Goal: Task Accomplishment & Management: Complete application form

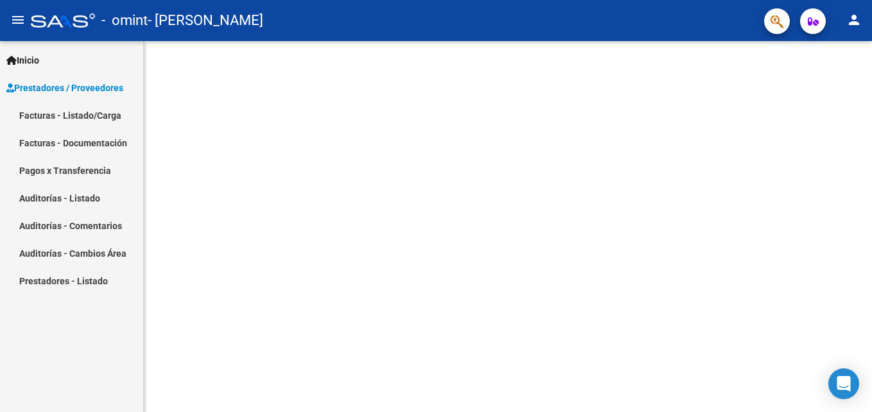
click at [74, 111] on link "Facturas - Listado/Carga" at bounding box center [71, 115] width 143 height 28
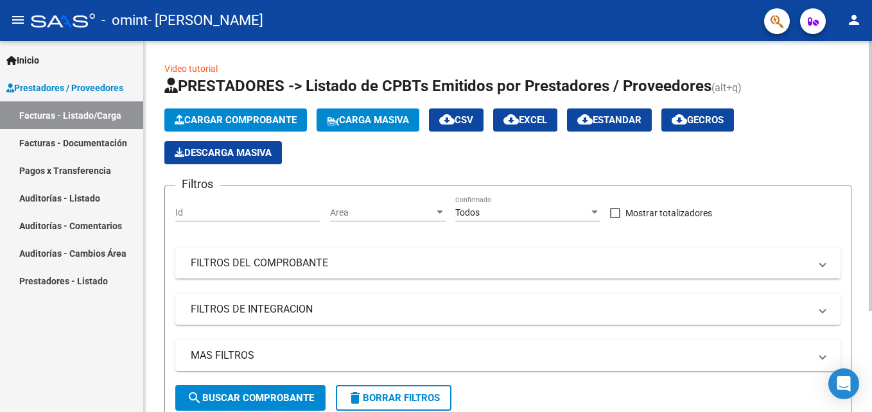
click at [268, 123] on span "Cargar Comprobante" at bounding box center [236, 120] width 122 height 12
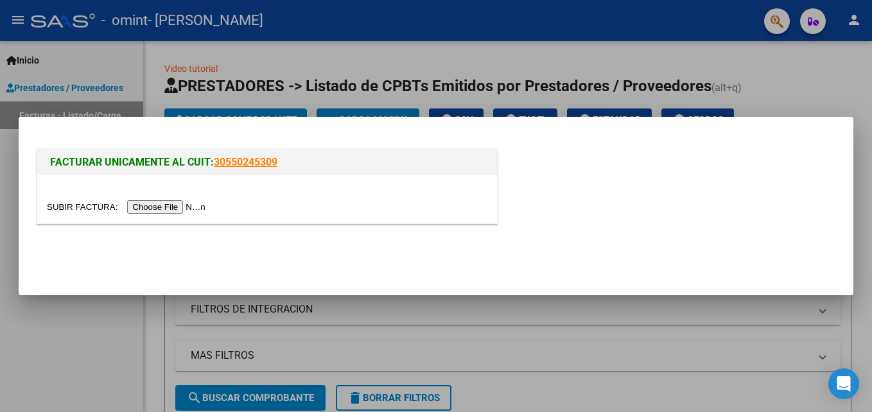
click at [163, 204] on input "file" at bounding box center [128, 206] width 162 height 13
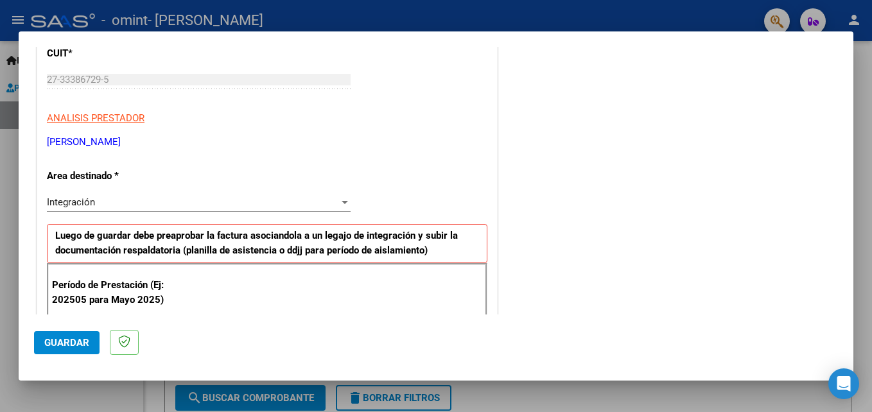
scroll to position [249, 0]
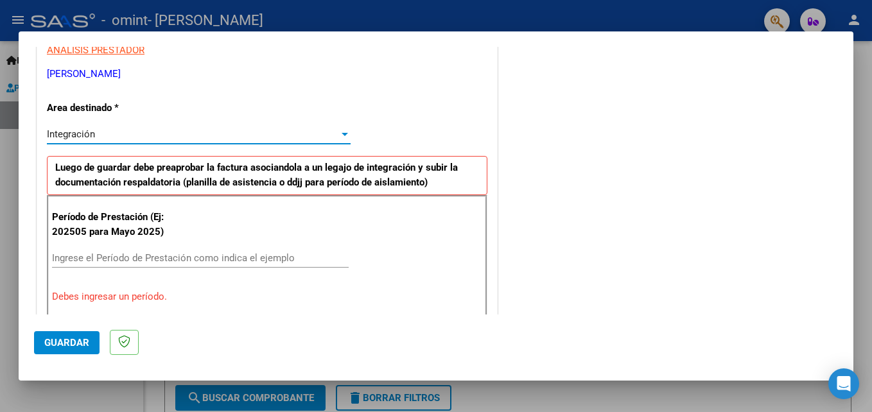
click at [342, 132] on div at bounding box center [345, 134] width 12 height 10
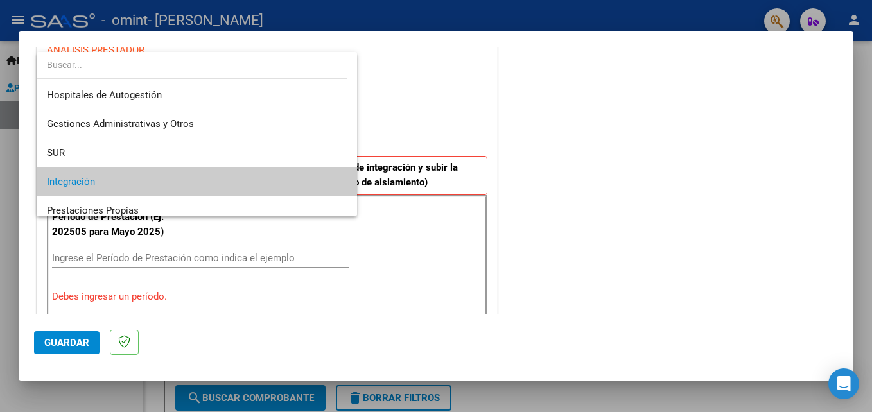
scroll to position [48, 0]
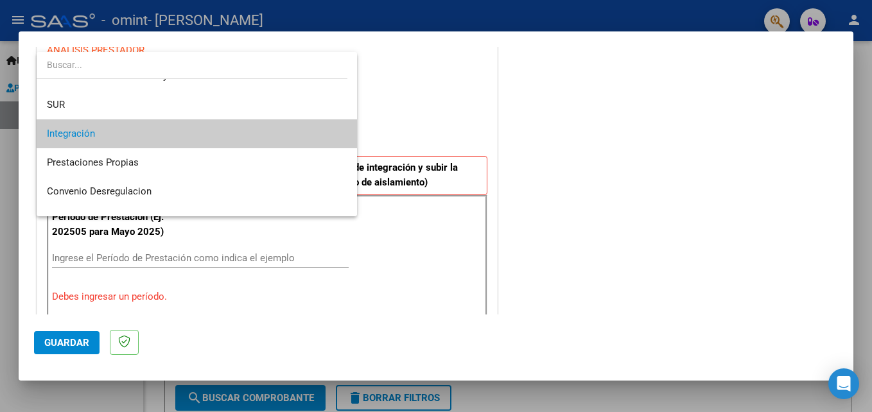
click at [290, 132] on span "Integración" at bounding box center [197, 133] width 300 height 29
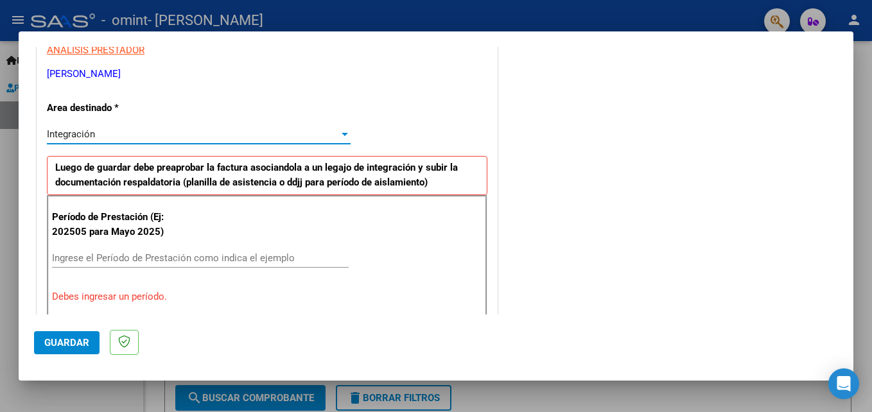
click at [187, 256] on input "Ingrese el Período de Prestación como indica el ejemplo" at bounding box center [200, 258] width 297 height 12
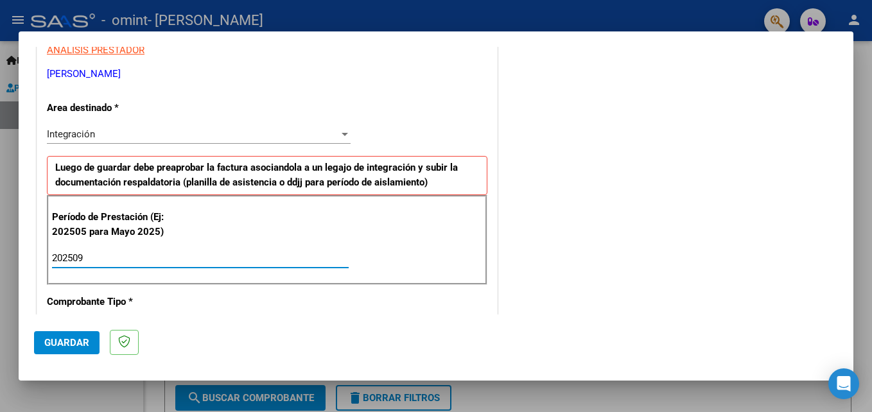
type input "202509"
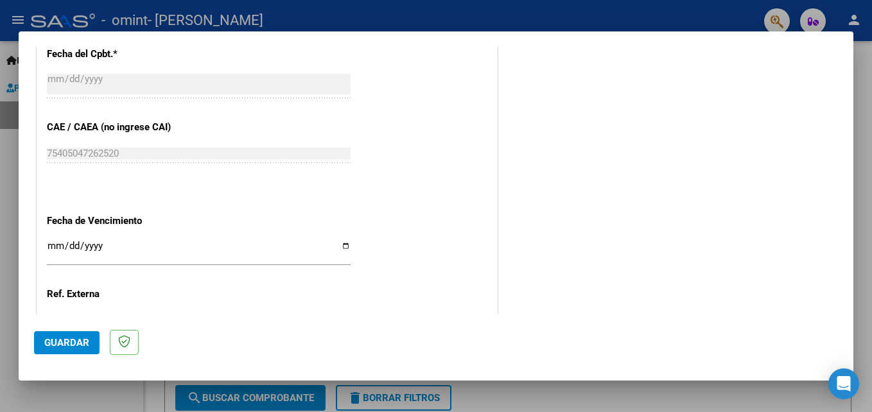
scroll to position [827, 0]
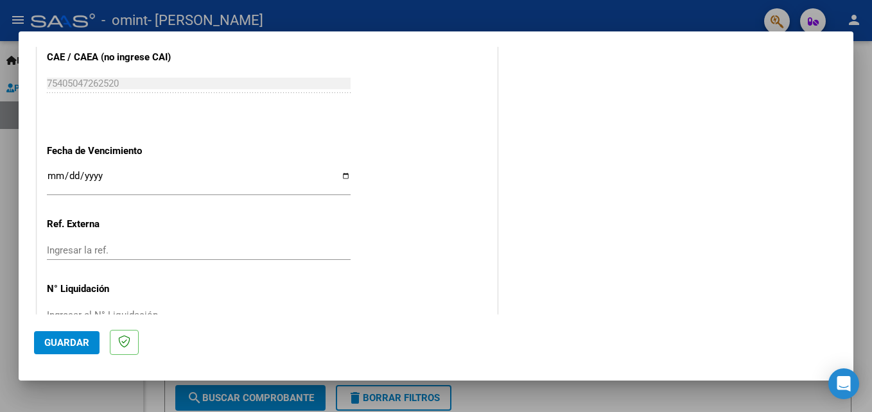
click at [342, 175] on input "Ingresar la fecha" at bounding box center [199, 181] width 304 height 21
type input "[DATE]"
click at [344, 175] on input "[DATE]" at bounding box center [199, 181] width 304 height 21
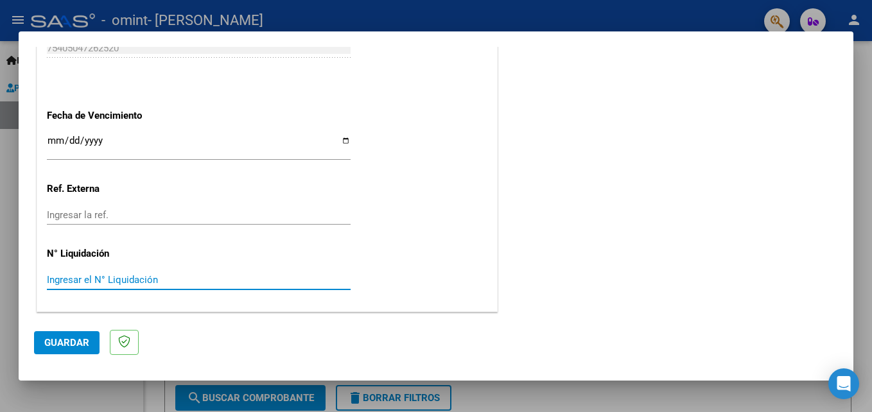
click at [172, 279] on input "Ingresar el N° Liquidación" at bounding box center [199, 280] width 304 height 12
click at [174, 223] on div "Ingresar la ref." at bounding box center [199, 214] width 304 height 19
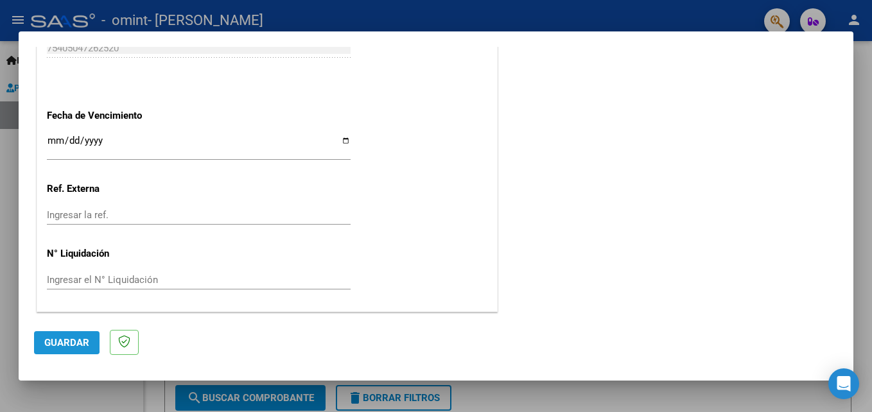
click at [57, 340] on span "Guardar" at bounding box center [66, 343] width 45 height 12
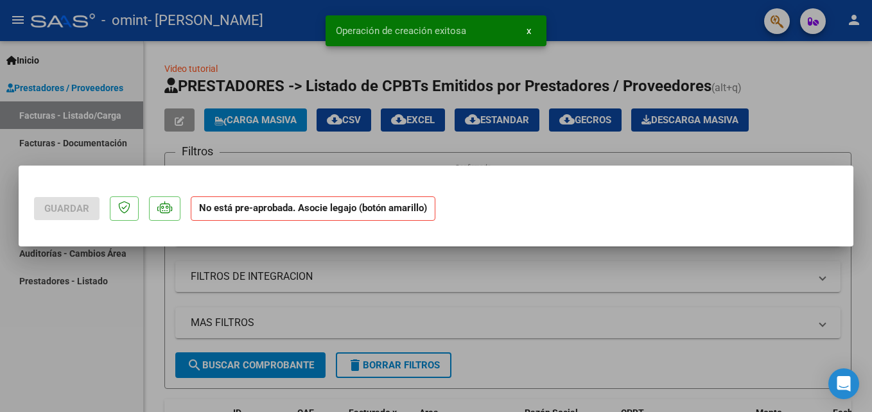
scroll to position [0, 0]
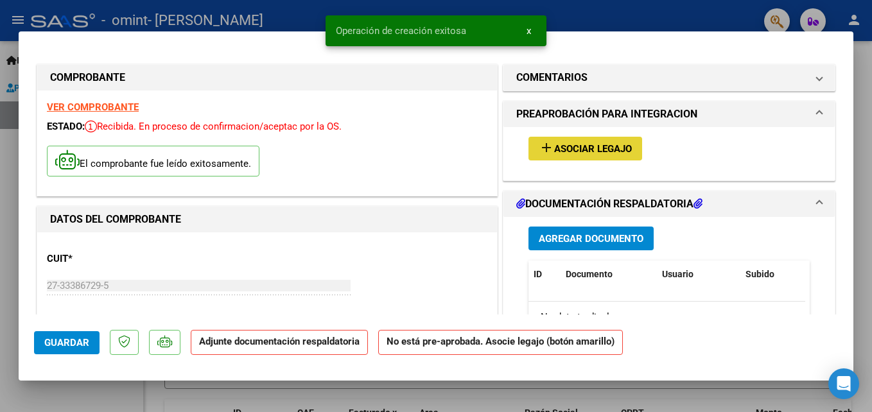
click at [543, 147] on mat-icon "add" at bounding box center [546, 147] width 15 height 15
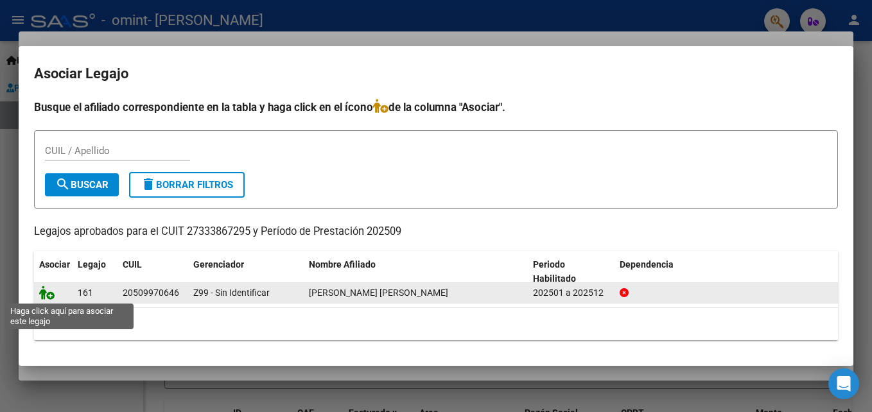
click at [46, 295] on icon at bounding box center [46, 293] width 15 height 14
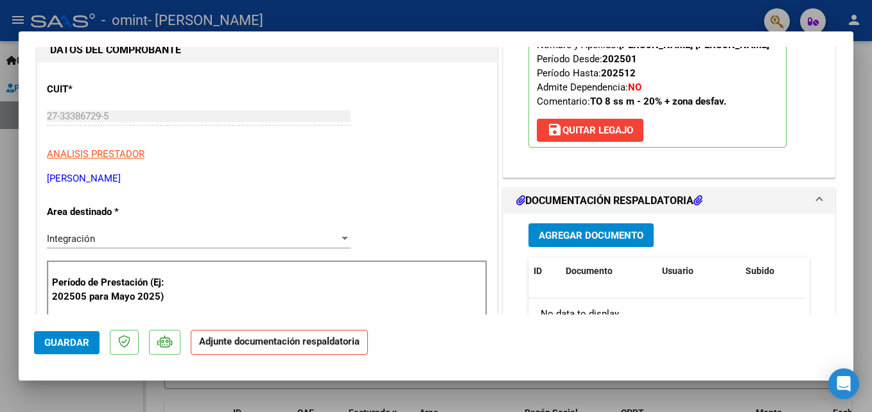
scroll to position [257, 0]
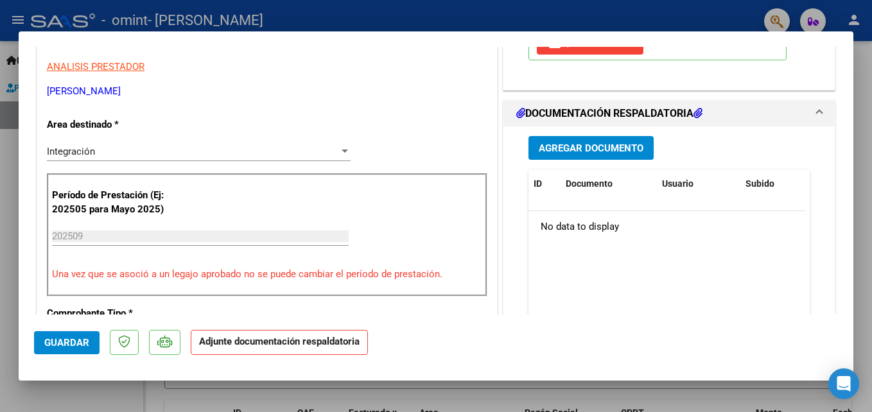
click at [588, 143] on span "Agregar Documento" at bounding box center [591, 149] width 105 height 12
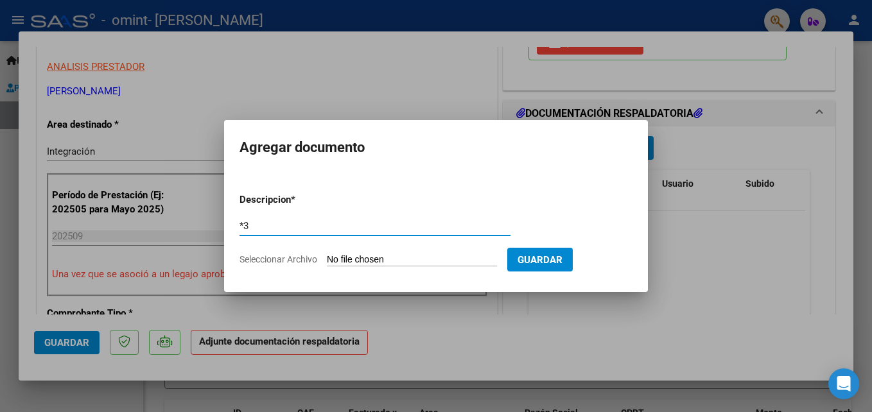
type input "*"
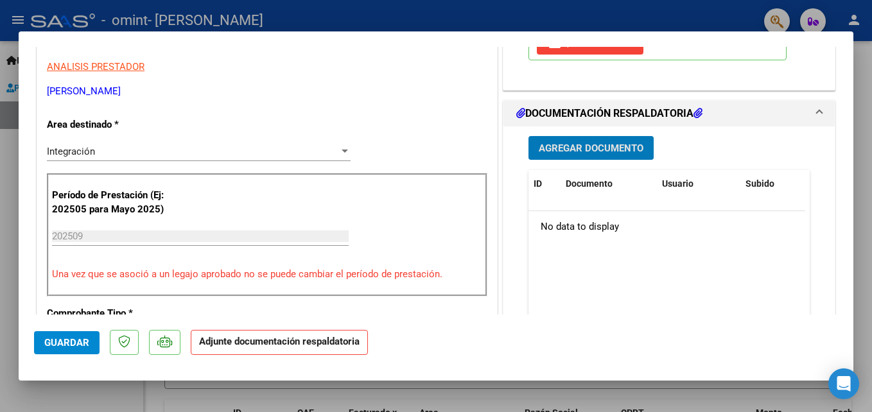
scroll to position [128, 0]
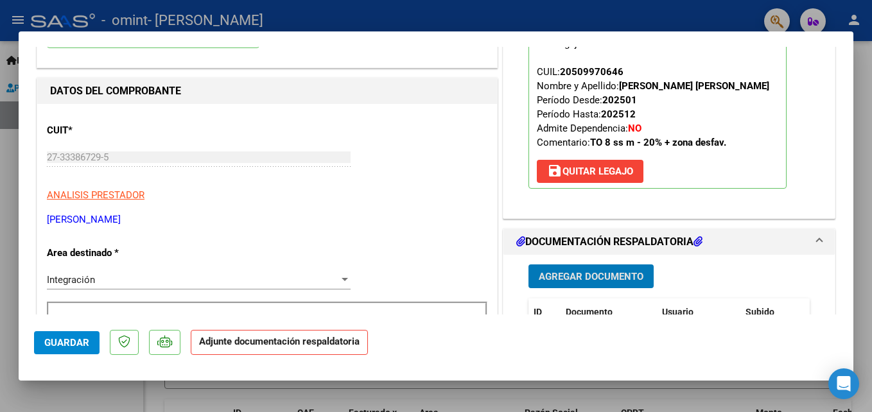
click at [578, 275] on span "Agregar Documento" at bounding box center [591, 277] width 105 height 12
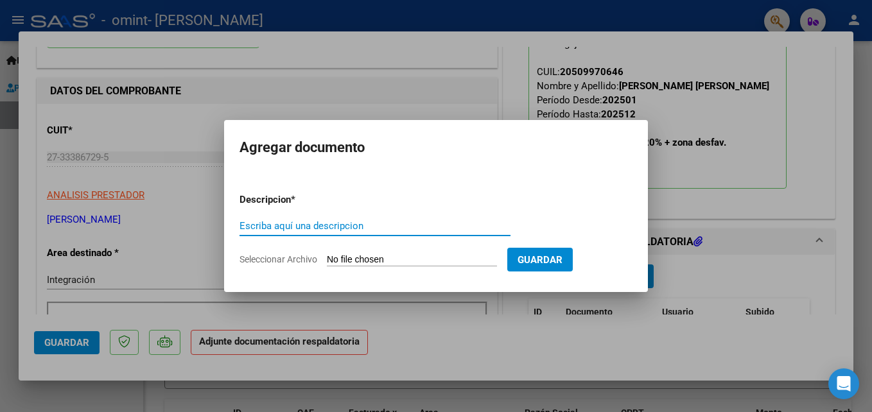
click at [419, 227] on input "Escriba aquí una descripcion" at bounding box center [375, 226] width 271 height 12
type input "PLANILLA ASISTENCIA [PERSON_NAME] [DATE]"
click at [249, 258] on span "Seleccionar Archivo" at bounding box center [279, 259] width 78 height 10
click at [327, 258] on input "Seleccionar Archivo" at bounding box center [412, 260] width 170 height 12
type input "C:\fakepath\PLANILLA ASISTENCIA [PERSON_NAME] [DATE].pdf"
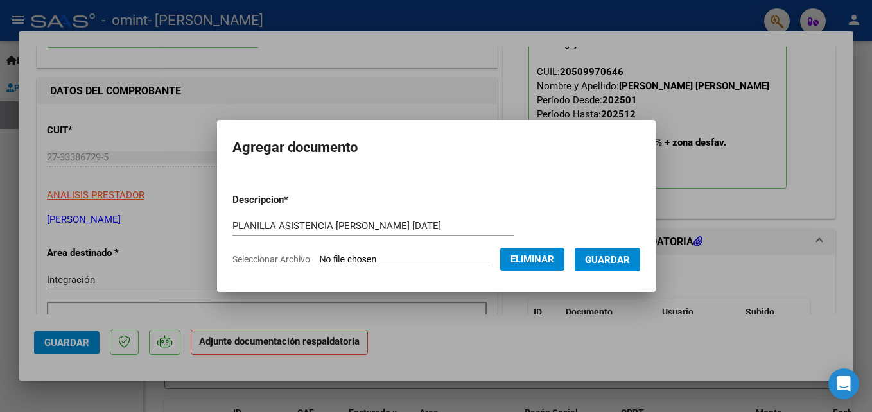
click at [609, 258] on span "Guardar" at bounding box center [607, 260] width 45 height 12
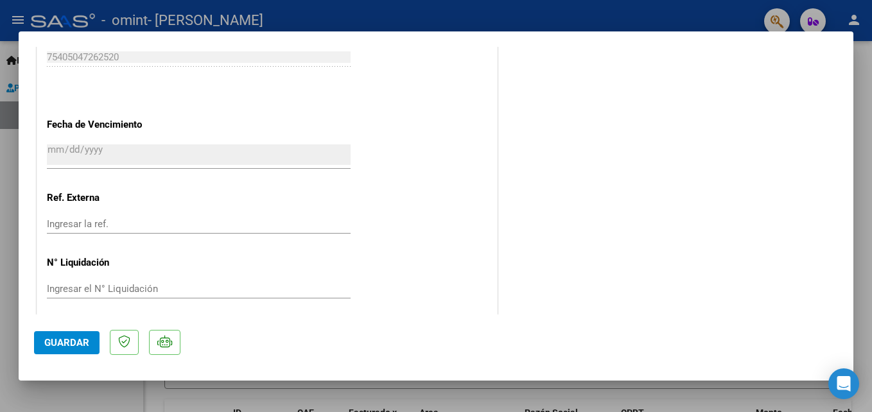
scroll to position [882, 0]
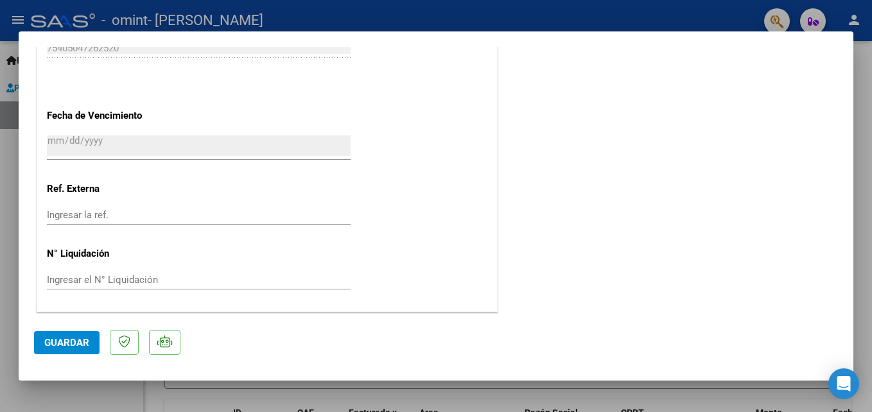
click at [57, 340] on span "Guardar" at bounding box center [66, 343] width 45 height 12
click at [87, 342] on span "Guardar" at bounding box center [66, 343] width 45 height 12
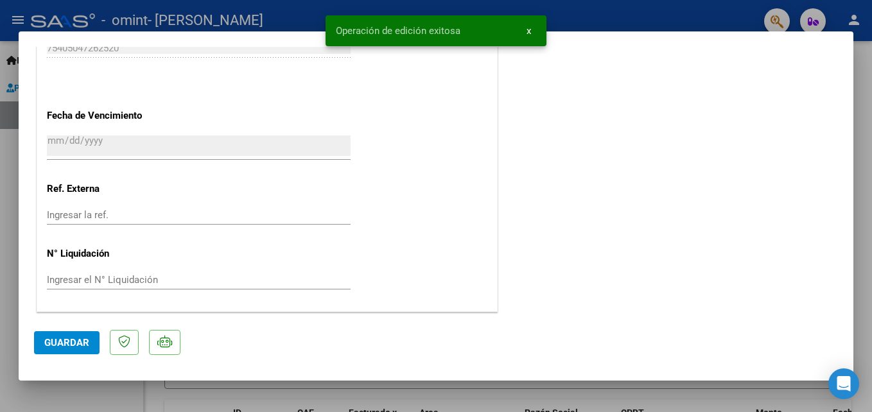
click at [588, 9] on div at bounding box center [436, 206] width 872 height 412
type input "$ 0,00"
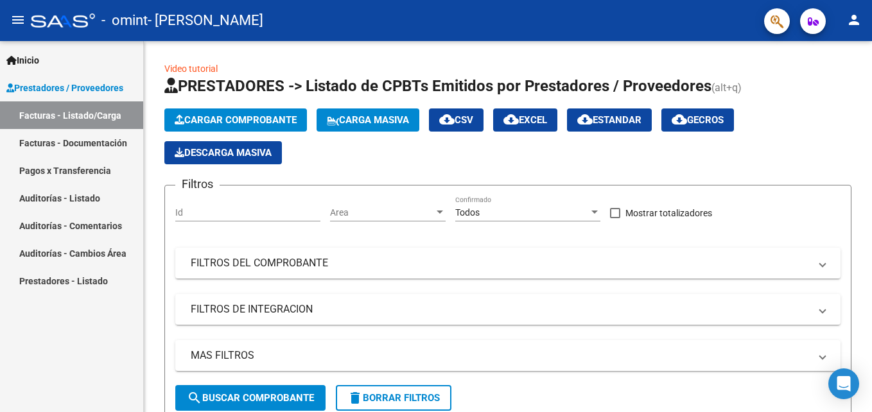
click at [101, 143] on link "Facturas - Documentación" at bounding box center [71, 143] width 143 height 28
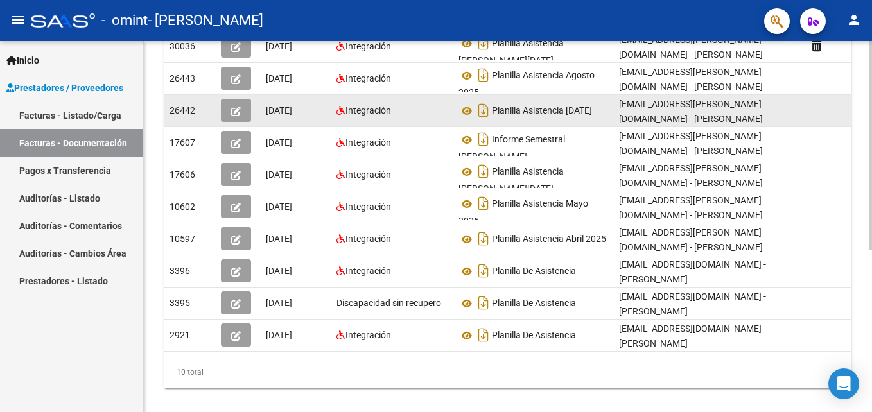
scroll to position [289, 0]
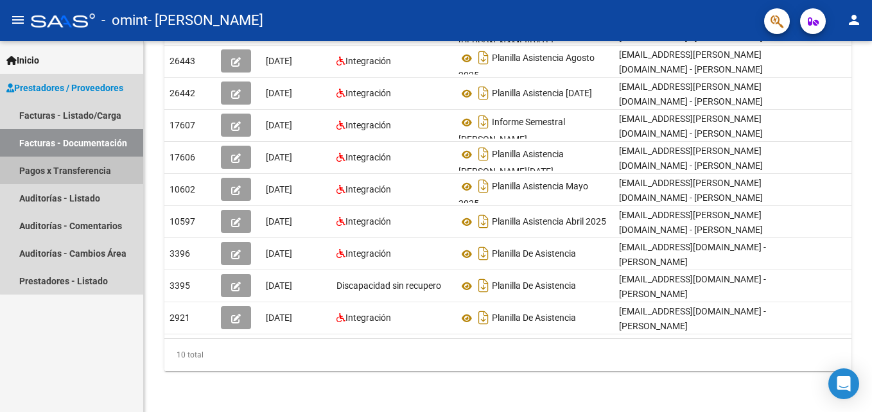
click at [98, 171] on link "Pagos x Transferencia" at bounding box center [71, 171] width 143 height 28
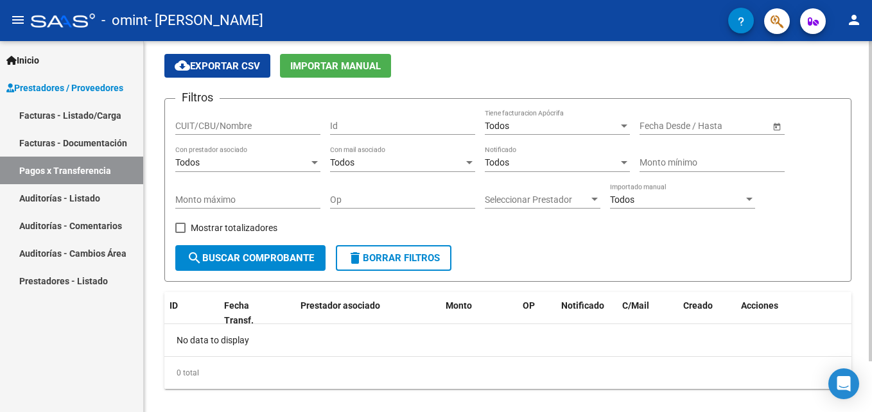
scroll to position [58, 0]
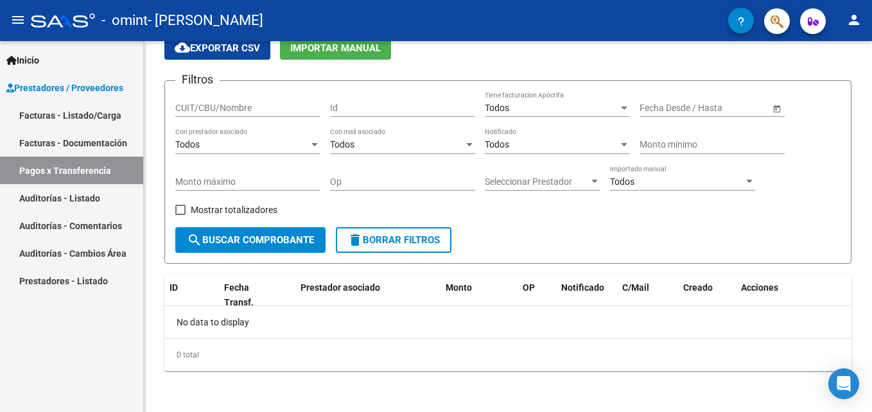
click at [114, 193] on link "Auditorías - Listado" at bounding box center [71, 198] width 143 height 28
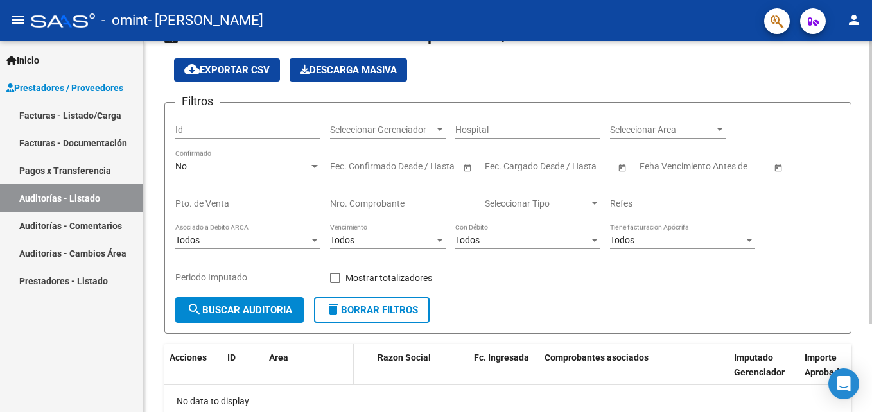
scroll to position [115, 0]
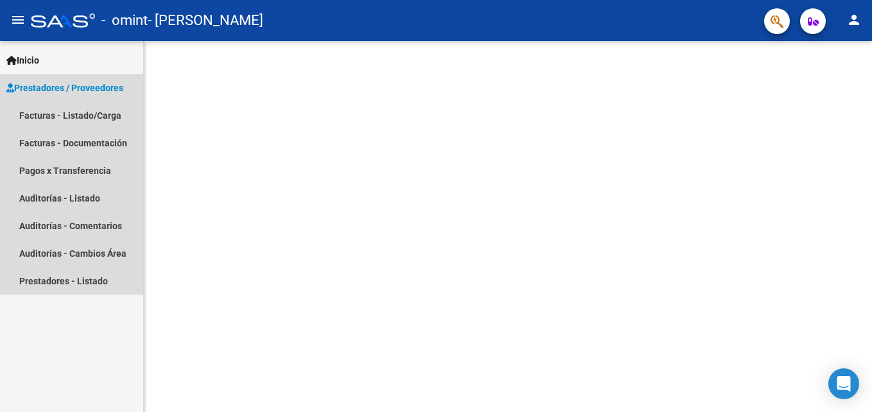
click at [110, 90] on span "Prestadores / Proveedores" at bounding box center [64, 88] width 117 height 14
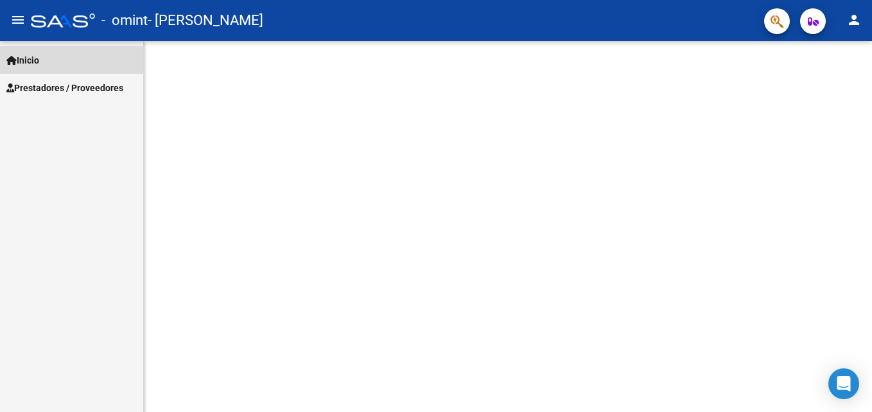
click at [38, 58] on span "Inicio" at bounding box center [22, 60] width 33 height 14
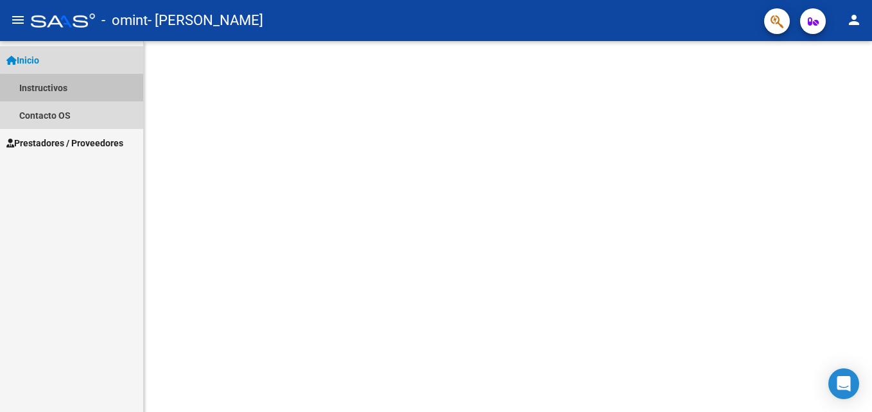
click at [72, 89] on link "Instructivos" at bounding box center [71, 88] width 143 height 28
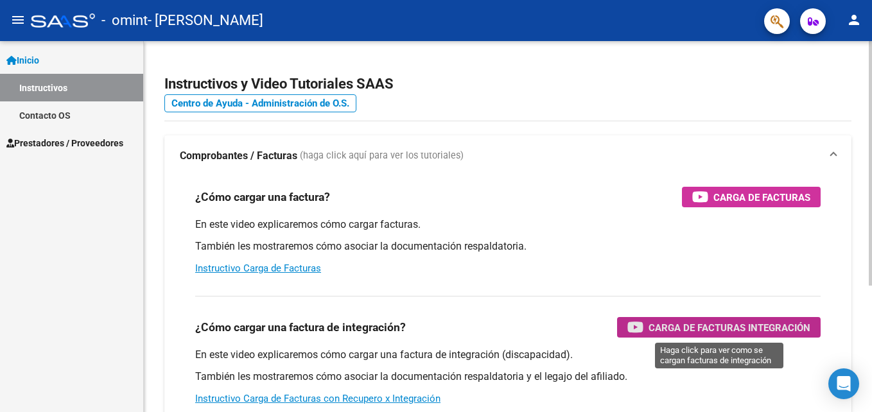
click at [707, 329] on span "Carga de Facturas Integración" at bounding box center [730, 328] width 162 height 16
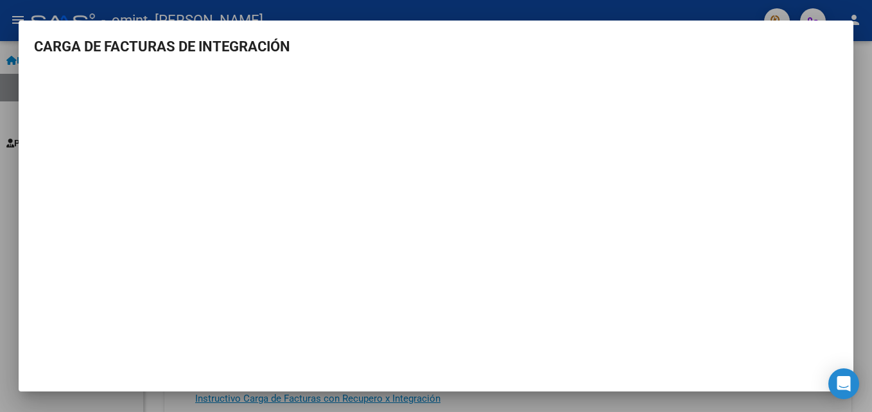
click at [634, 9] on div at bounding box center [436, 206] width 872 height 412
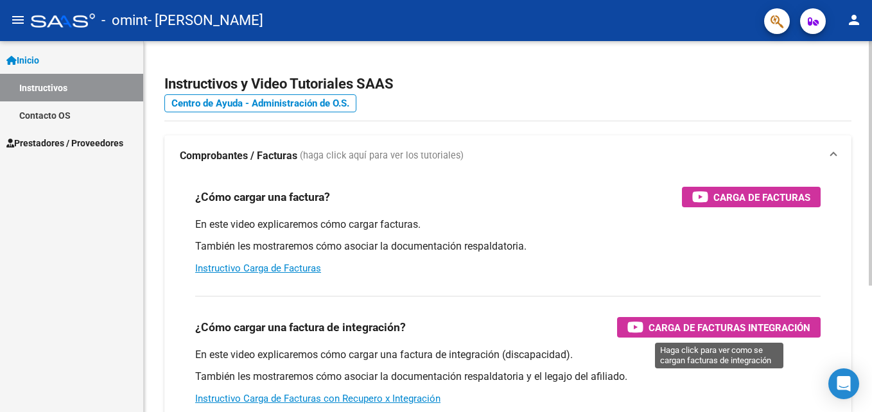
click at [699, 325] on span "Carga de Facturas Integración" at bounding box center [730, 328] width 162 height 16
